Goal: Transaction & Acquisition: Purchase product/service

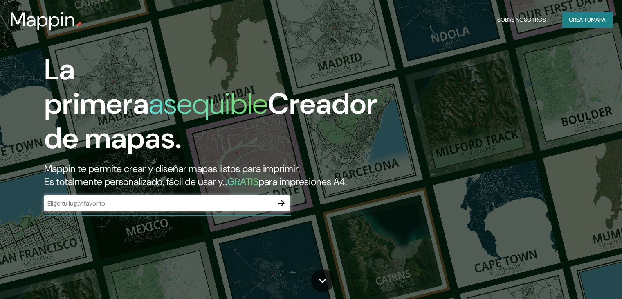
click at [185, 208] on input "text" at bounding box center [158, 202] width 229 height 9
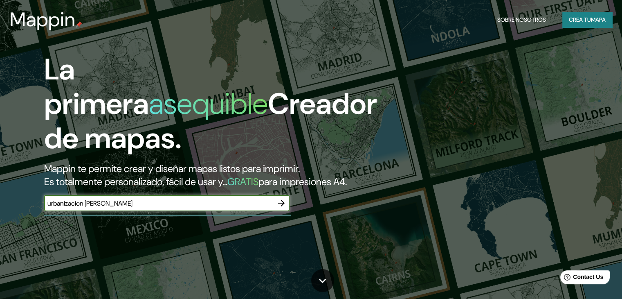
type input "urbanizacion [PERSON_NAME]"
click at [285, 208] on icon "button" at bounding box center [282, 203] width 10 height 10
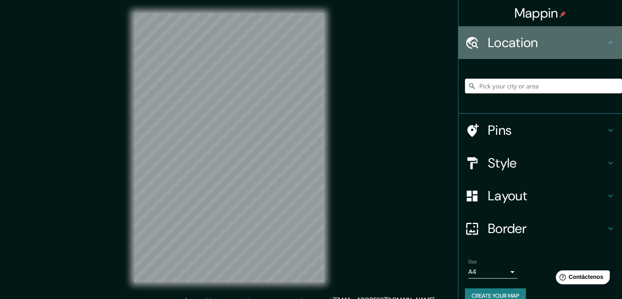
click at [558, 42] on h4 "Location" at bounding box center [547, 42] width 118 height 16
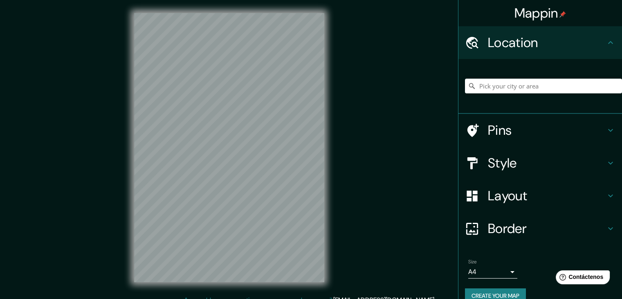
click at [607, 40] on icon at bounding box center [611, 43] width 10 height 10
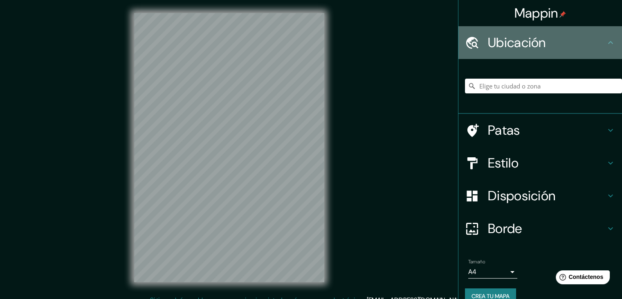
click at [607, 40] on icon at bounding box center [611, 43] width 10 height 10
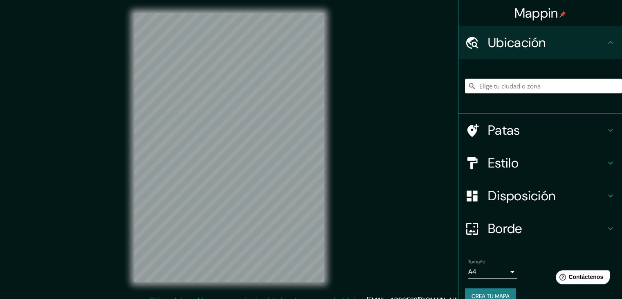
click at [551, 36] on h4 "Ubicación" at bounding box center [547, 42] width 118 height 16
click at [508, 86] on input "Elige tu ciudad o zona" at bounding box center [543, 86] width 157 height 15
type input "p"
type input "u"
type input "o"
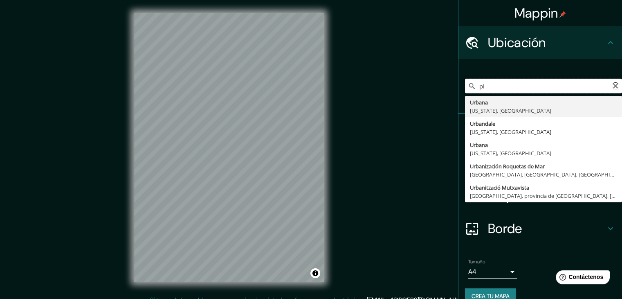
type input "p"
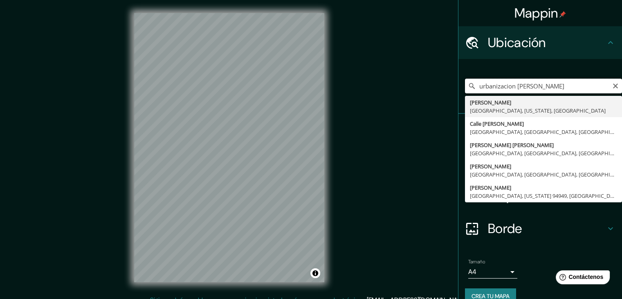
click at [577, 85] on input "urbanizacion [PERSON_NAME]" at bounding box center [543, 86] width 157 height 15
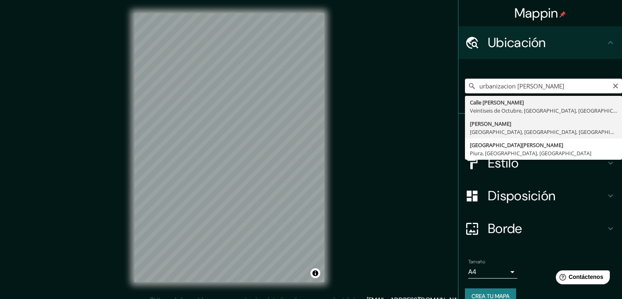
type input "[PERSON_NAME], [GEOGRAPHIC_DATA], [GEOGRAPHIC_DATA], [GEOGRAPHIC_DATA]"
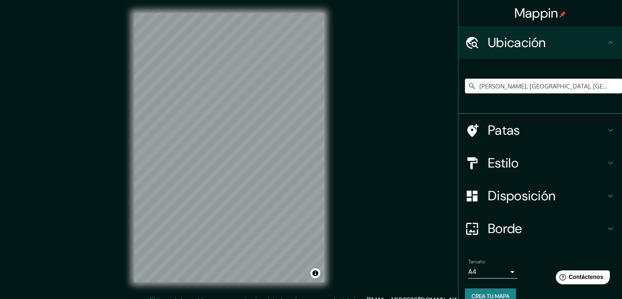
click at [523, 130] on h4 "Patas" at bounding box center [547, 130] width 118 height 16
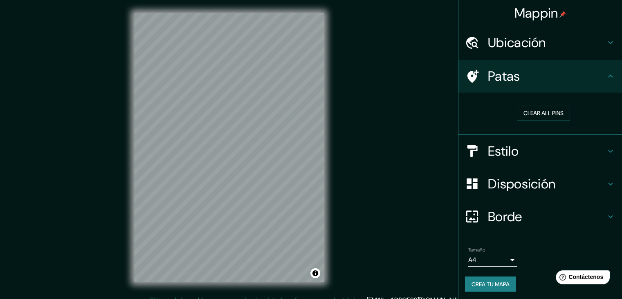
click at [596, 84] on div "Patas" at bounding box center [541, 76] width 164 height 33
click at [607, 79] on icon at bounding box center [611, 76] width 10 height 10
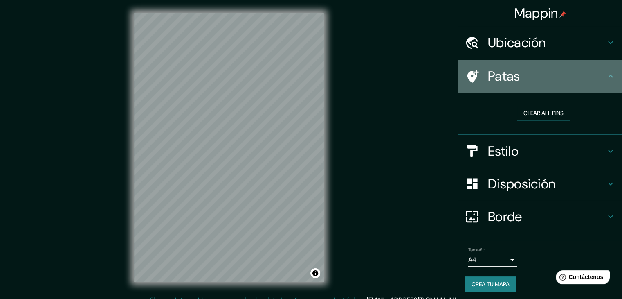
click at [606, 72] on icon at bounding box center [611, 76] width 10 height 10
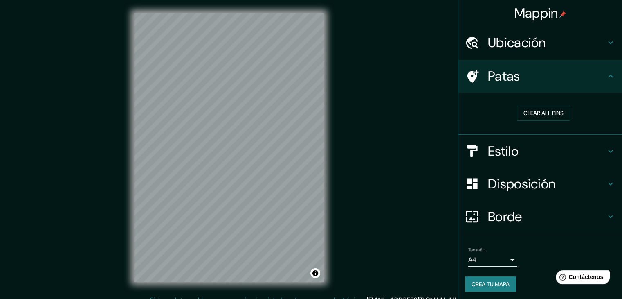
click at [606, 73] on icon at bounding box center [611, 76] width 10 height 10
click at [603, 159] on div "Estilo" at bounding box center [541, 151] width 164 height 33
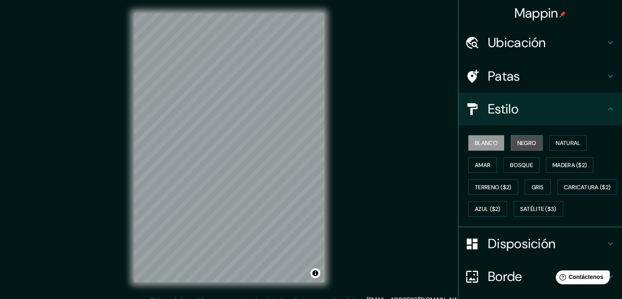
click at [524, 142] on font "Negro" at bounding box center [526, 142] width 19 height 7
click at [488, 144] on font "Blanco" at bounding box center [486, 142] width 23 height 7
click at [549, 143] on button "Natural" at bounding box center [568, 143] width 38 height 16
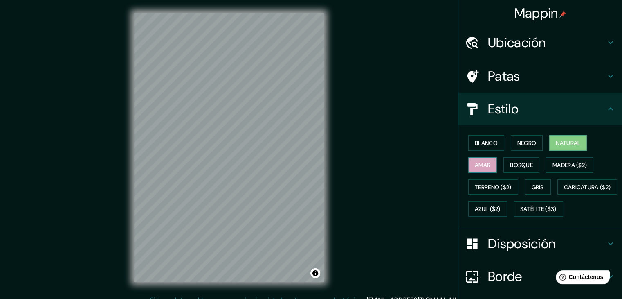
click at [489, 168] on button "Amar" at bounding box center [482, 165] width 29 height 16
click at [521, 167] on font "Bosque" at bounding box center [521, 164] width 23 height 7
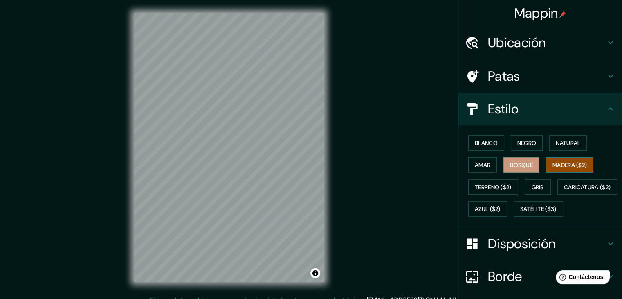
click at [569, 167] on font "Madera ($2)" at bounding box center [570, 164] width 34 height 7
click at [501, 187] on font "Terreno ($2)" at bounding box center [493, 186] width 37 height 7
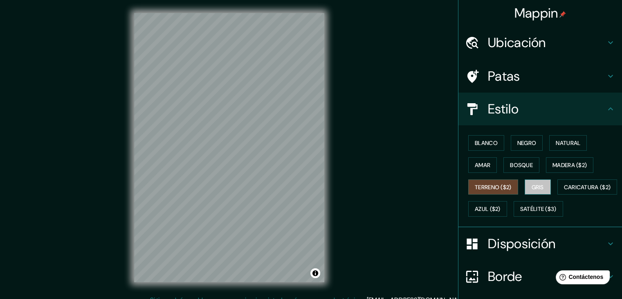
click at [534, 184] on font "Gris" at bounding box center [538, 186] width 12 height 7
click at [507, 198] on div "Blanco Negro Natural Amar Bosque Madera ($2) Terreno ($2) Gris Caricatura ($2) …" at bounding box center [543, 176] width 157 height 88
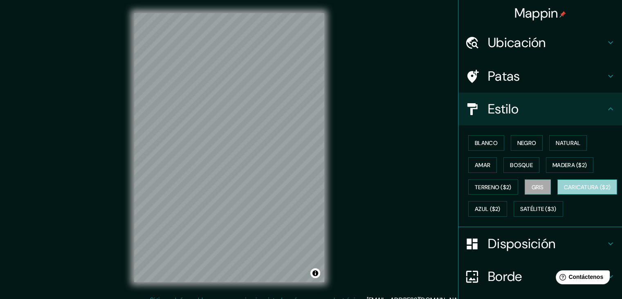
click at [558, 195] on button "Caricatura ($2)" at bounding box center [588, 187] width 60 height 16
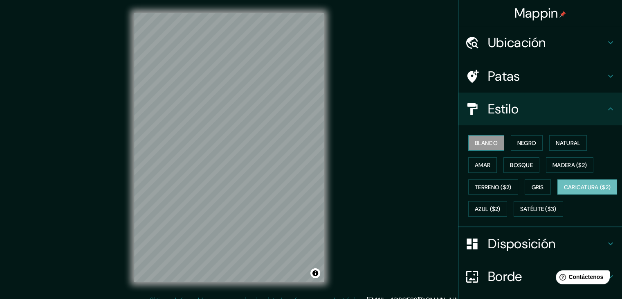
click at [471, 136] on button "Blanco" at bounding box center [486, 143] width 36 height 16
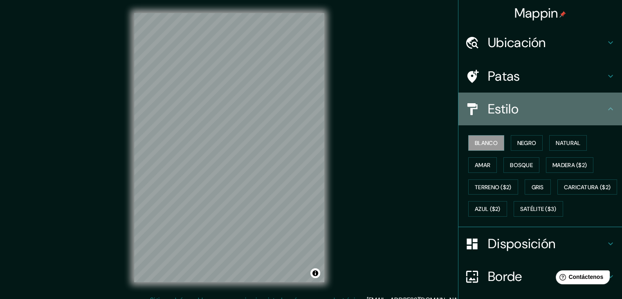
click at [557, 113] on h4 "Estilo" at bounding box center [547, 109] width 118 height 16
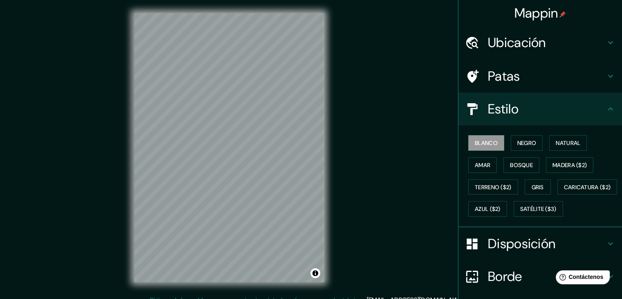
click at [592, 108] on h4 "Estilo" at bounding box center [547, 109] width 118 height 16
click at [606, 108] on icon at bounding box center [611, 109] width 10 height 10
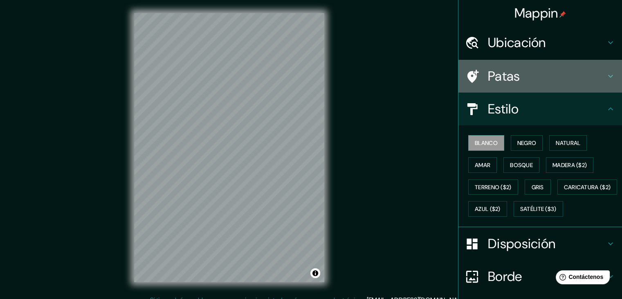
click at [608, 75] on icon at bounding box center [611, 76] width 10 height 10
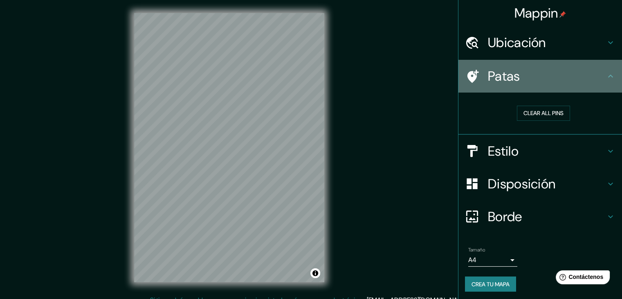
click at [606, 74] on icon at bounding box center [611, 76] width 10 height 10
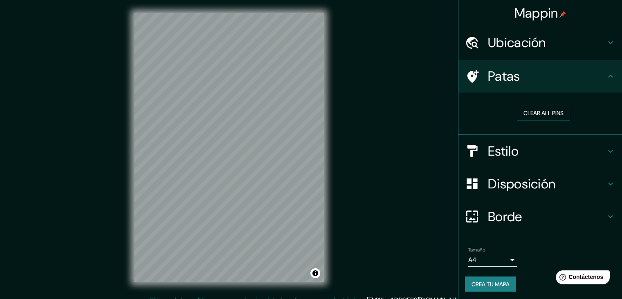
click at [592, 153] on h4 "Estilo" at bounding box center [547, 151] width 118 height 16
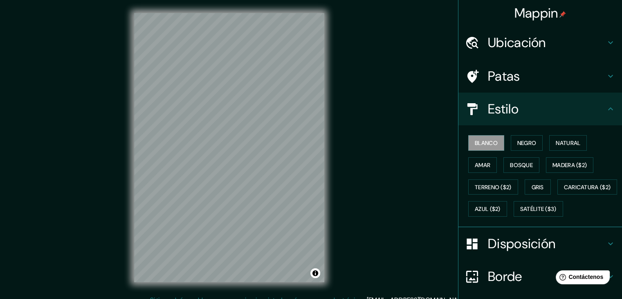
click at [606, 248] on icon at bounding box center [611, 243] width 10 height 10
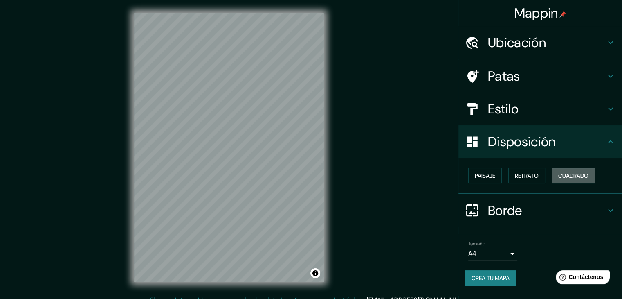
click at [559, 171] on button "Cuadrado" at bounding box center [573, 176] width 43 height 16
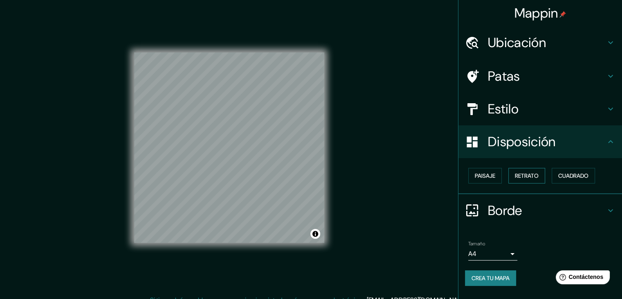
click at [537, 172] on font "Retrato" at bounding box center [527, 175] width 24 height 7
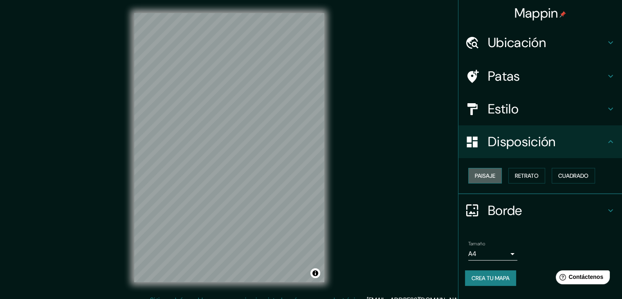
click at [488, 177] on font "Paisaje" at bounding box center [485, 175] width 20 height 7
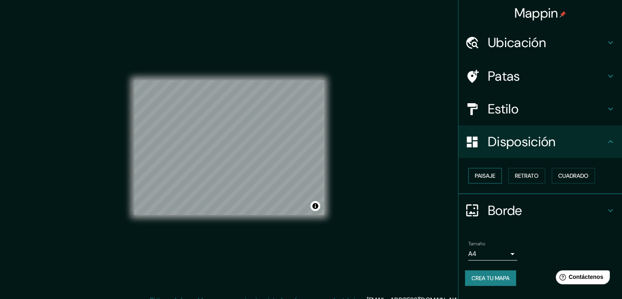
click at [489, 176] on font "Paisaje" at bounding box center [485, 175] width 20 height 7
click at [538, 177] on font "Retrato" at bounding box center [527, 175] width 24 height 7
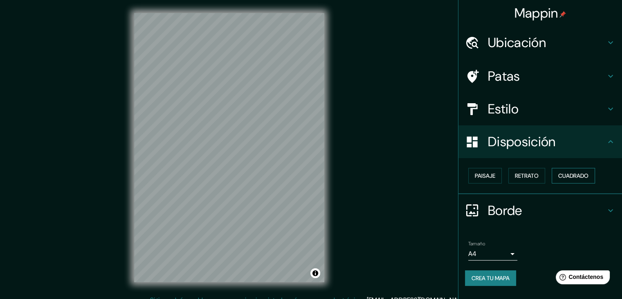
click at [559, 176] on button "Cuadrado" at bounding box center [573, 176] width 43 height 16
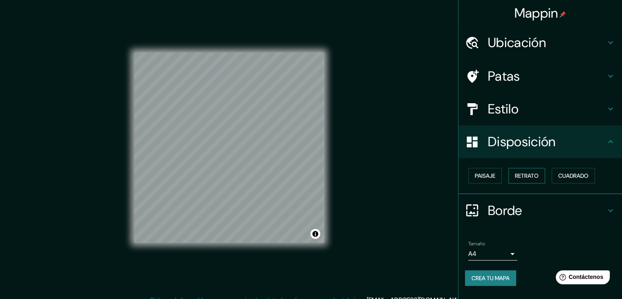
click at [535, 176] on font "Retrato" at bounding box center [527, 175] width 24 height 7
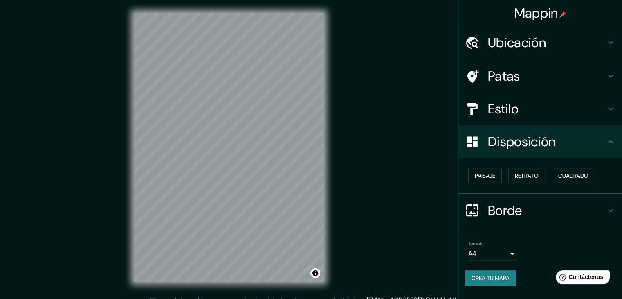
click at [587, 146] on h4 "Disposición" at bounding box center [547, 141] width 118 height 16
click at [552, 214] on h4 "Borde" at bounding box center [547, 210] width 118 height 16
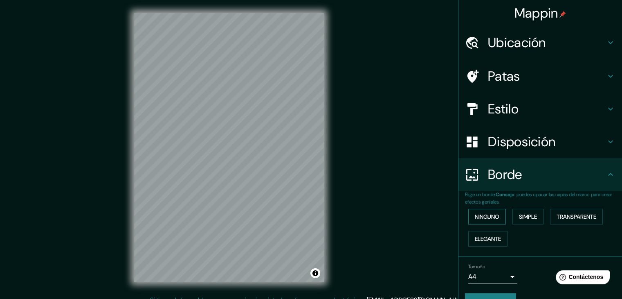
click at [481, 218] on font "Ninguno" at bounding box center [487, 216] width 25 height 7
click at [523, 216] on font "Simple" at bounding box center [528, 216] width 18 height 7
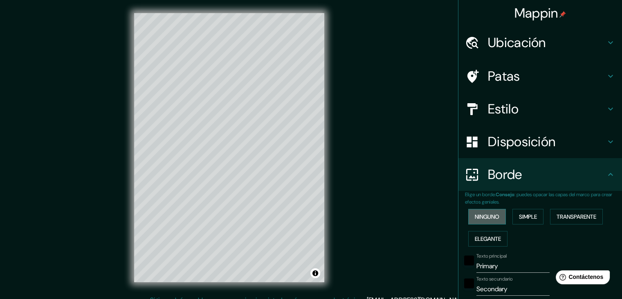
click at [491, 216] on font "Ninguno" at bounding box center [487, 216] width 25 height 7
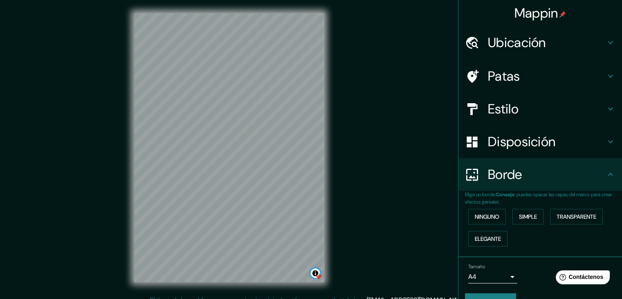
click at [314, 274] on button "Activar o desactivar atribución" at bounding box center [315, 273] width 10 height 10
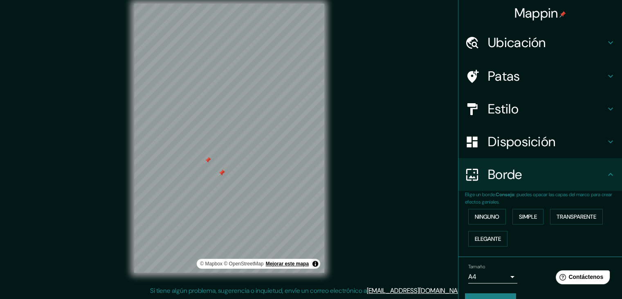
click at [290, 264] on font "Mejorar este mapa" at bounding box center [287, 264] width 43 height 6
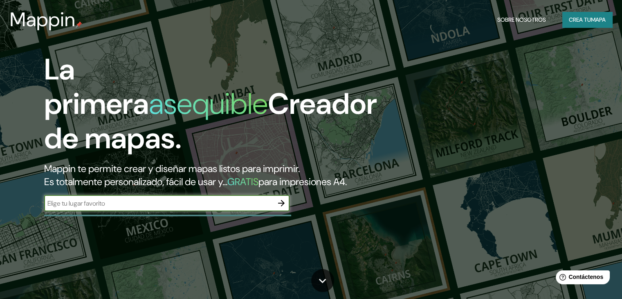
click at [80, 211] on div "​" at bounding box center [166, 203] width 245 height 16
type input "piura"
click at [278, 208] on icon "button" at bounding box center [282, 203] width 10 height 10
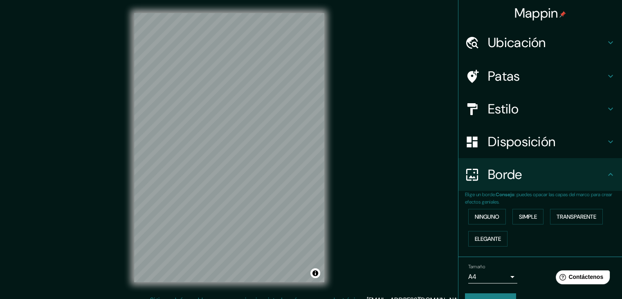
click at [520, 50] on font "Ubicación" at bounding box center [517, 42] width 58 height 17
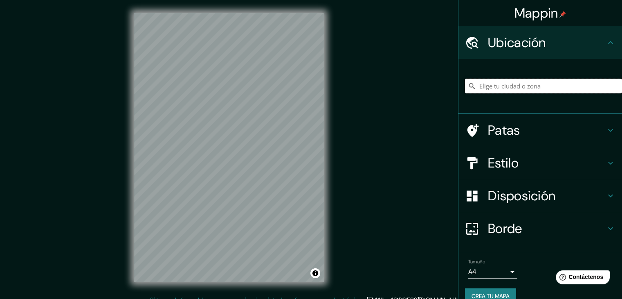
click at [508, 84] on input "Elige tu ciudad o zona" at bounding box center [543, 86] width 157 height 15
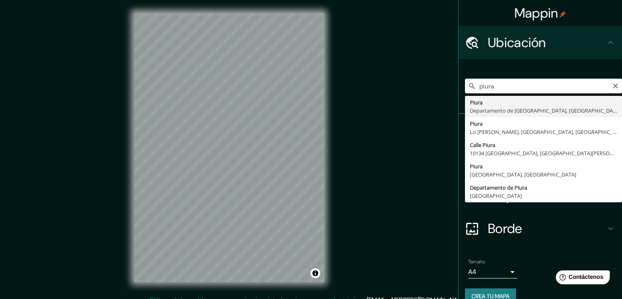
type input "Piura, [GEOGRAPHIC_DATA], [GEOGRAPHIC_DATA]"
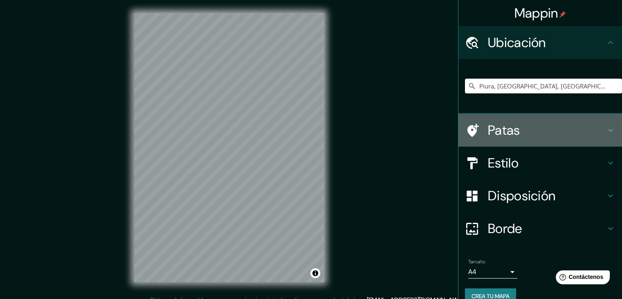
click at [507, 132] on font "Patas" at bounding box center [504, 129] width 32 height 17
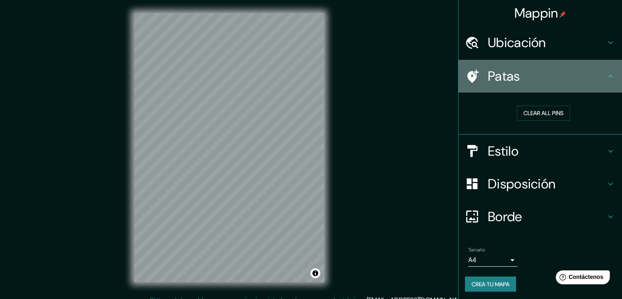
click at [555, 75] on h4 "Patas" at bounding box center [547, 76] width 118 height 16
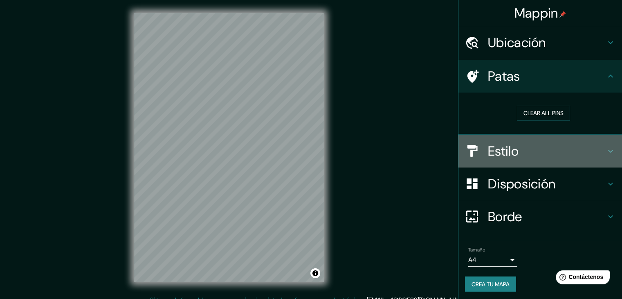
click at [544, 143] on h4 "Estilo" at bounding box center [547, 151] width 118 height 16
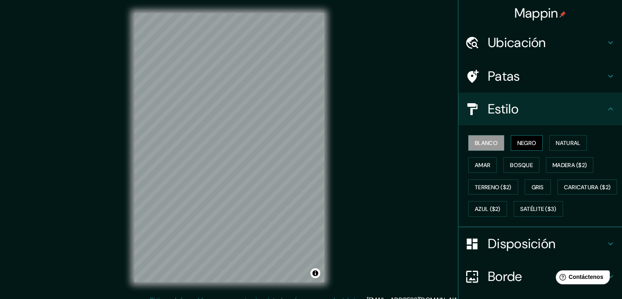
click at [518, 135] on button "Negro" at bounding box center [527, 143] width 32 height 16
click at [492, 142] on button "Blanco" at bounding box center [486, 143] width 36 height 16
click at [574, 145] on font "Natural" at bounding box center [568, 142] width 25 height 7
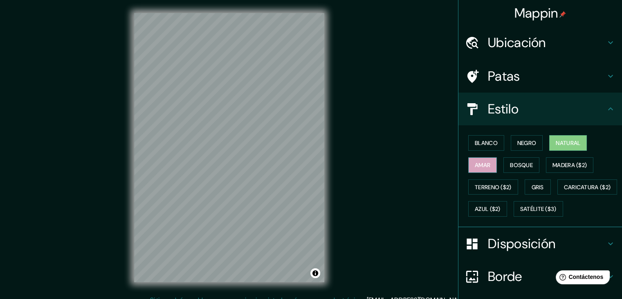
click at [481, 162] on font "Amar" at bounding box center [483, 164] width 16 height 7
click at [510, 161] on font "Bosque" at bounding box center [521, 164] width 23 height 7
click at [490, 164] on button "Amar" at bounding box center [482, 165] width 29 height 16
click at [520, 171] on button "Bosque" at bounding box center [522, 165] width 36 height 16
click at [540, 167] on div "Blanco Negro Natural Amar Bosque Madera ($2) Terreno ($2) Gris Caricatura ($2) …" at bounding box center [543, 176] width 157 height 88
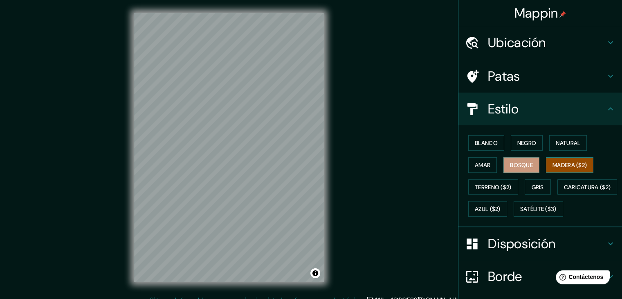
click at [553, 163] on font "Madera ($2)" at bounding box center [570, 164] width 34 height 7
click at [532, 182] on font "Gris" at bounding box center [538, 187] width 12 height 11
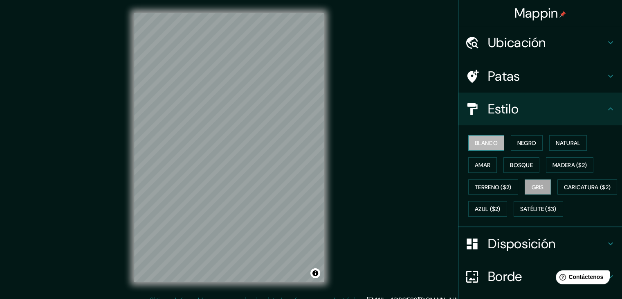
click at [475, 145] on font "Blanco" at bounding box center [486, 142] width 23 height 7
click at [504, 260] on div "Disposición" at bounding box center [541, 243] width 164 height 33
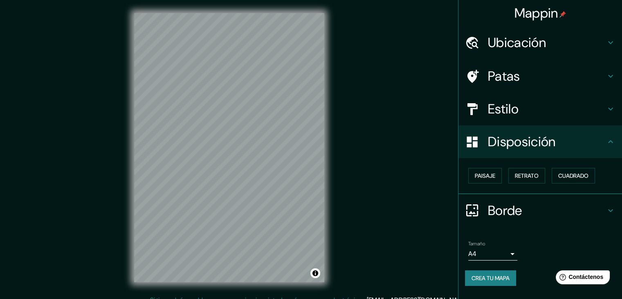
click at [506, 256] on body "Mappin Ubicación Piura, [GEOGRAPHIC_DATA], [GEOGRAPHIC_DATA] Patas Estilo Dispo…" at bounding box center [311, 149] width 622 height 299
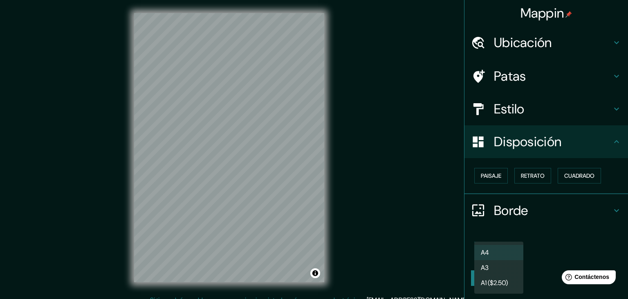
click at [502, 272] on li "A3" at bounding box center [499, 267] width 49 height 15
type input "a4"
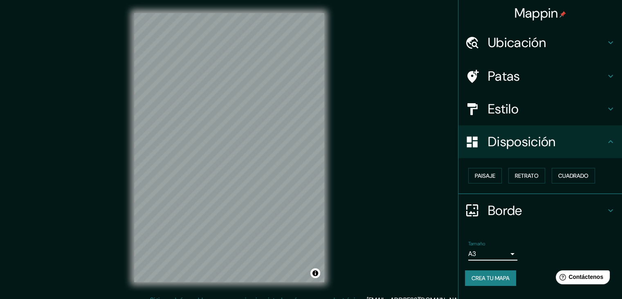
click at [539, 204] on h4 "Borde" at bounding box center [547, 210] width 118 height 16
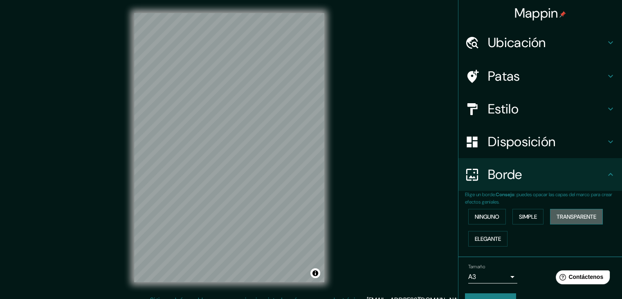
click at [566, 213] on font "Transparente" at bounding box center [577, 216] width 40 height 7
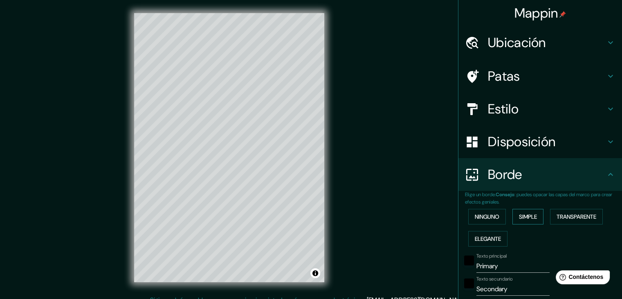
click at [524, 214] on font "Simple" at bounding box center [528, 216] width 18 height 7
click at [487, 216] on font "Ninguno" at bounding box center [487, 216] width 25 height 7
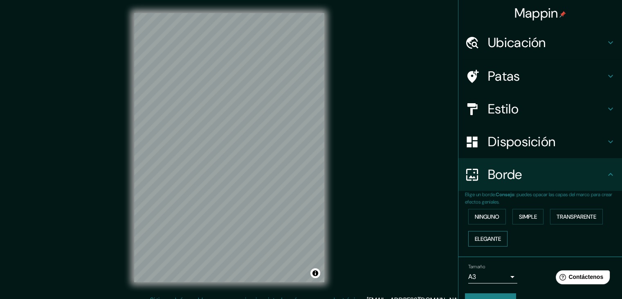
click at [485, 241] on font "Elegante" at bounding box center [488, 238] width 26 height 11
